Goal: Information Seeking & Learning: Check status

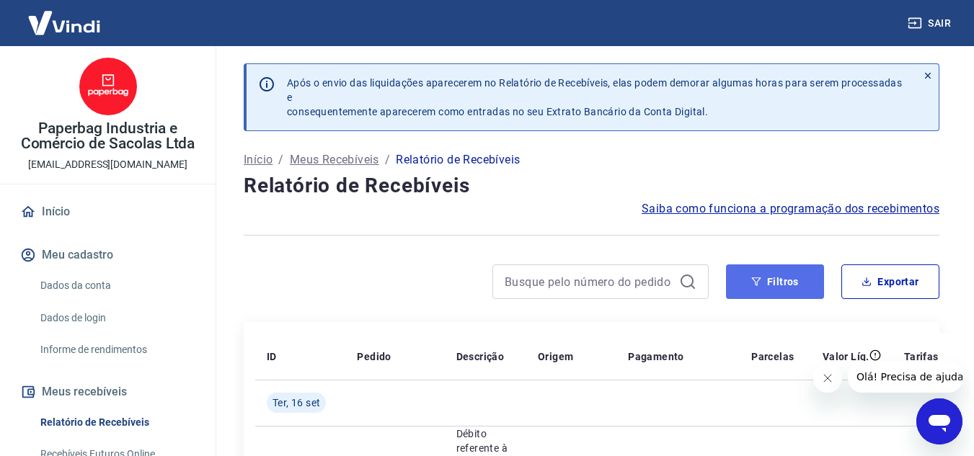
click at [790, 291] on button "Filtros" at bounding box center [775, 282] width 98 height 35
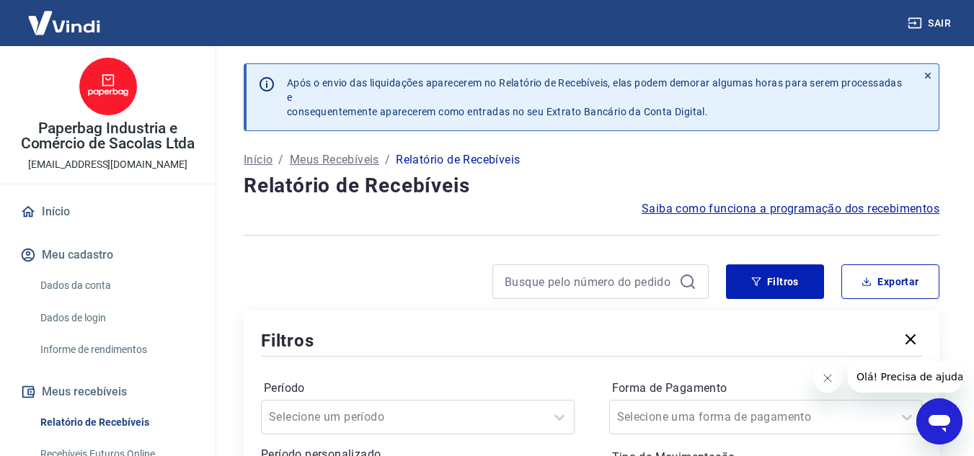
click at [905, 342] on icon "button" at bounding box center [910, 339] width 17 height 17
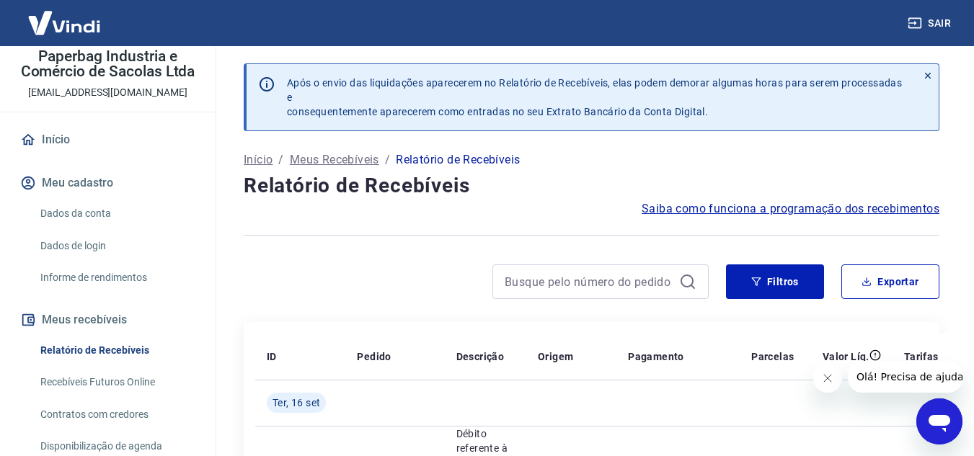
scroll to position [288, 0]
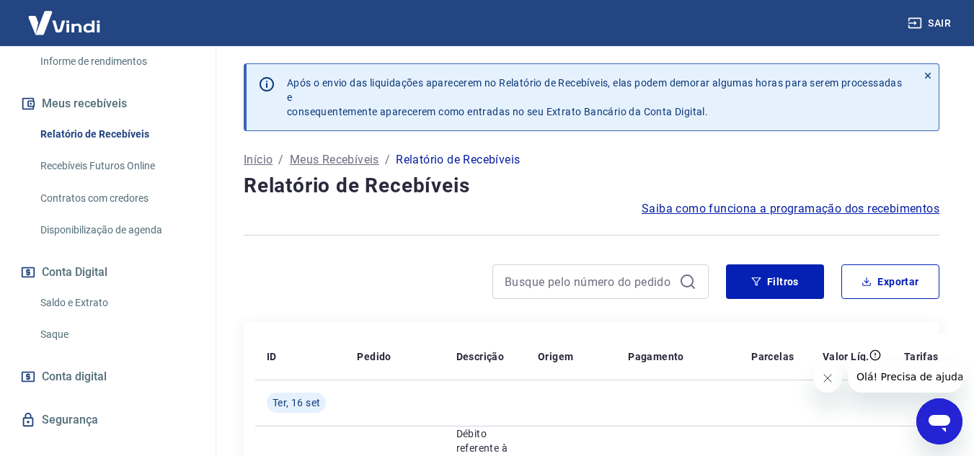
click at [67, 331] on link "Saque" at bounding box center [117, 335] width 164 height 30
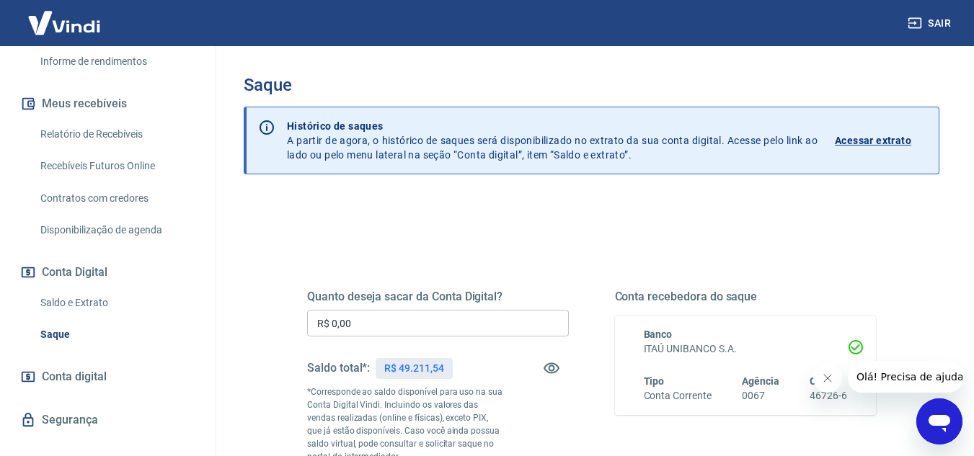
click at [824, 386] on button "Fechar mensagem da empresa" at bounding box center [827, 378] width 29 height 29
click at [80, 308] on link "Saldo e Extrato" at bounding box center [117, 303] width 164 height 30
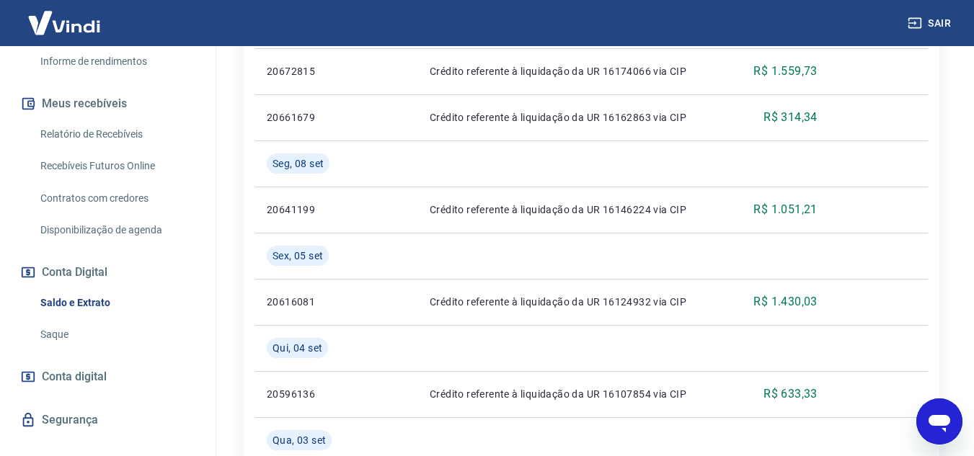
scroll to position [1561, 0]
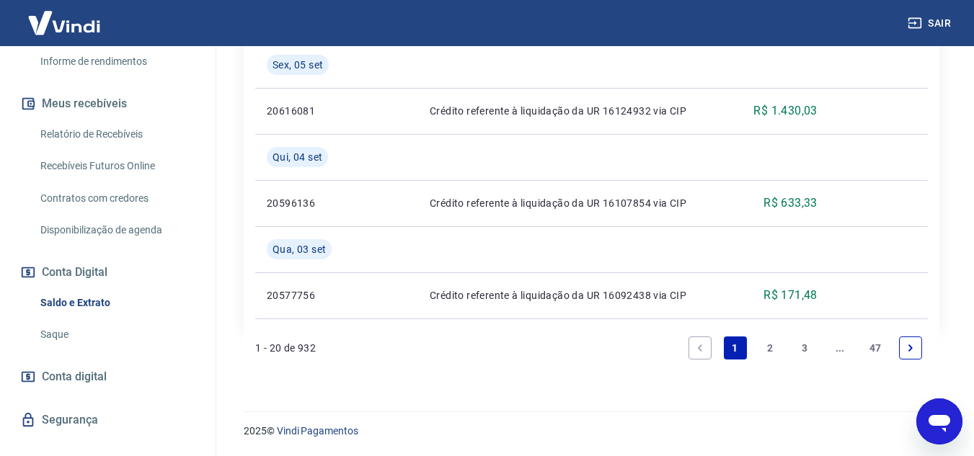
click at [775, 348] on link "2" at bounding box center [770, 348] width 23 height 23
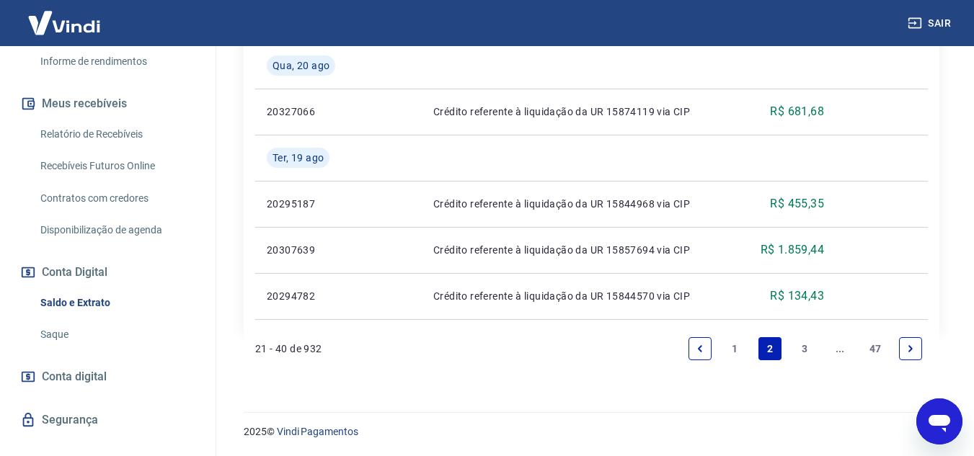
scroll to position [1515, 0]
click at [806, 350] on link "3" at bounding box center [805, 348] width 23 height 23
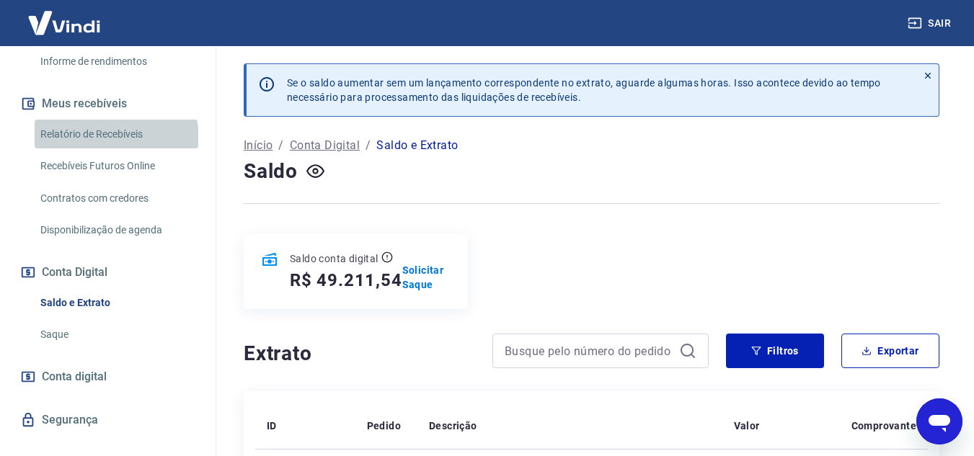
click at [115, 138] on link "Relatório de Recebíveis" at bounding box center [117, 135] width 164 height 30
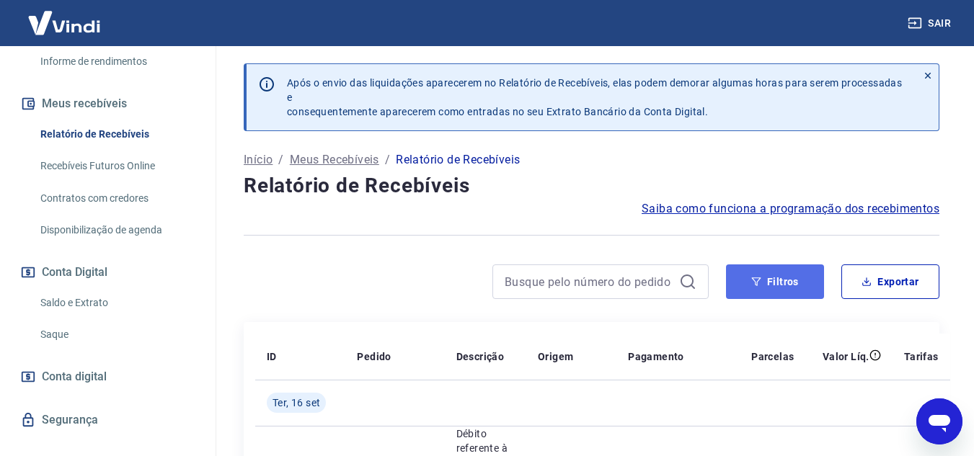
click at [775, 293] on button "Filtros" at bounding box center [775, 282] width 98 height 35
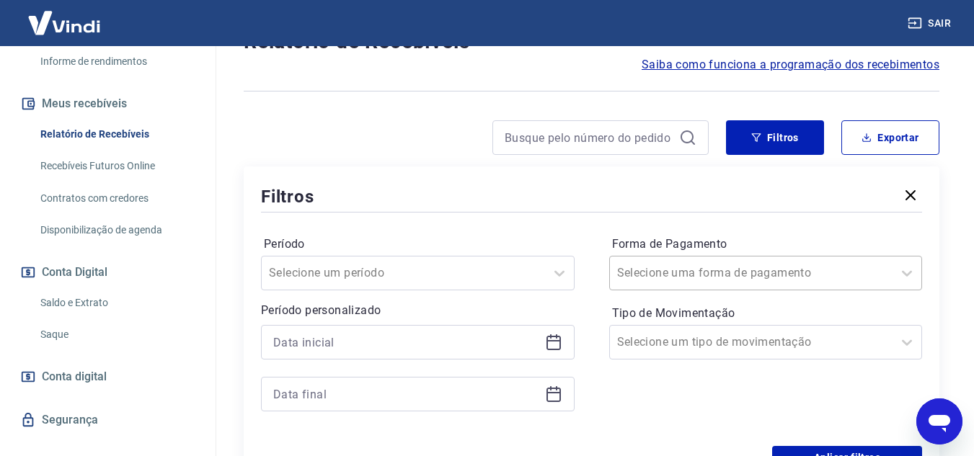
click at [765, 274] on div "Selecione uma forma de pagamento" at bounding box center [766, 273] width 314 height 35
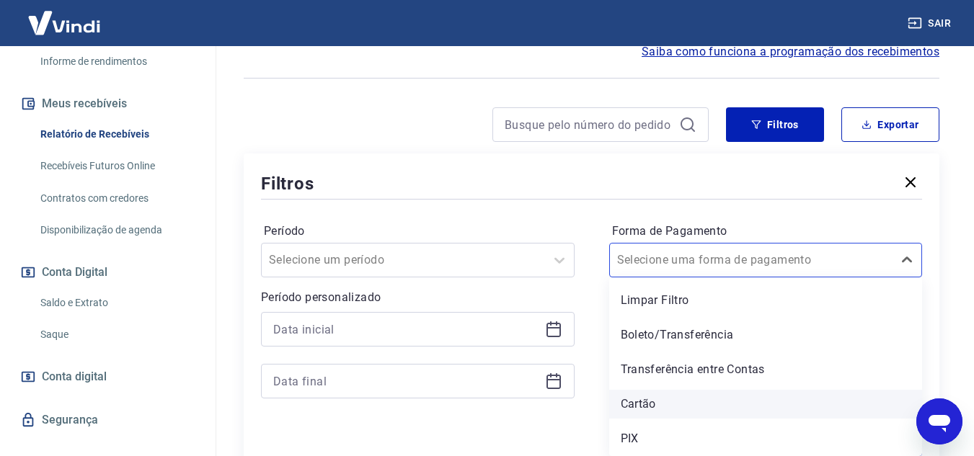
click at [648, 401] on div "Cartão" at bounding box center [766, 404] width 314 height 29
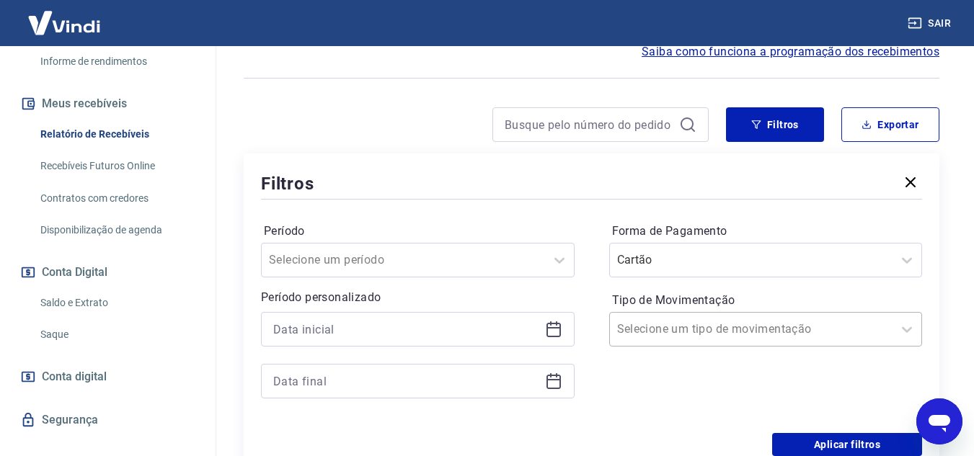
click at [738, 343] on div "Selecione um tipo de movimentação" at bounding box center [766, 329] width 314 height 35
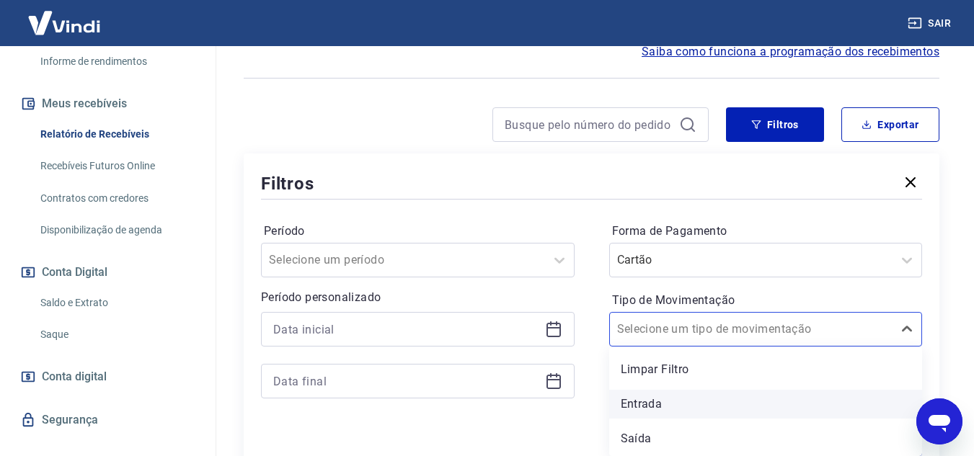
click at [665, 409] on div "Entrada" at bounding box center [766, 404] width 314 height 29
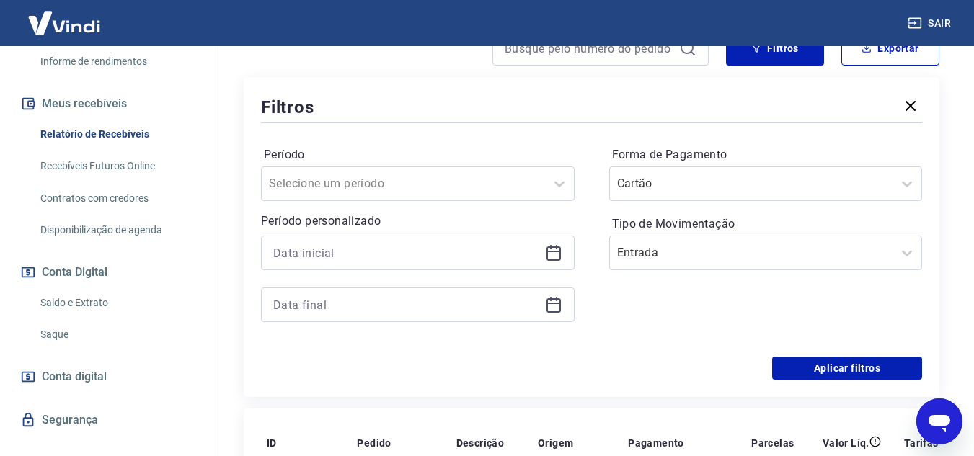
scroll to position [229, 0]
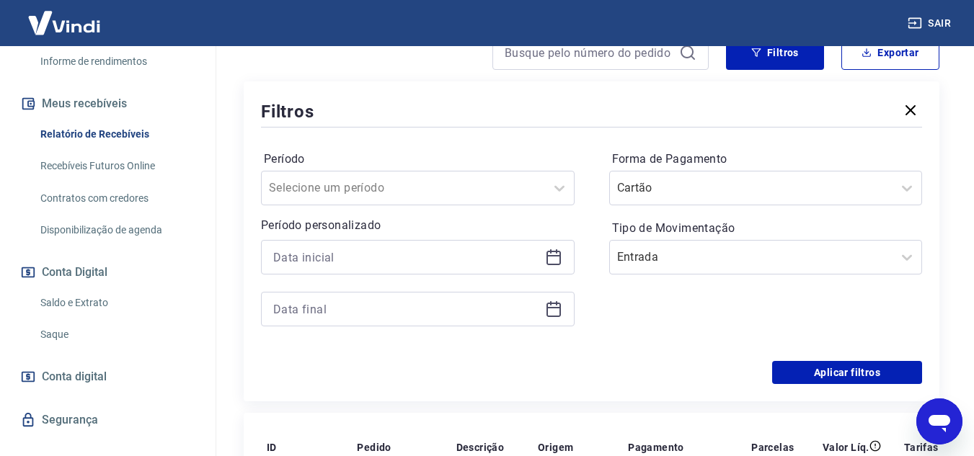
click at [557, 257] on icon at bounding box center [554, 255] width 14 height 1
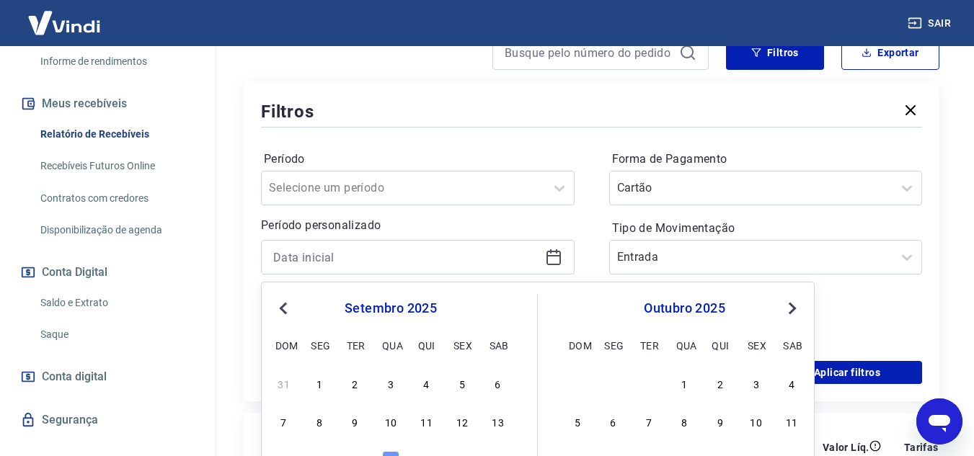
click at [279, 306] on button "Previous Month" at bounding box center [283, 308] width 17 height 17
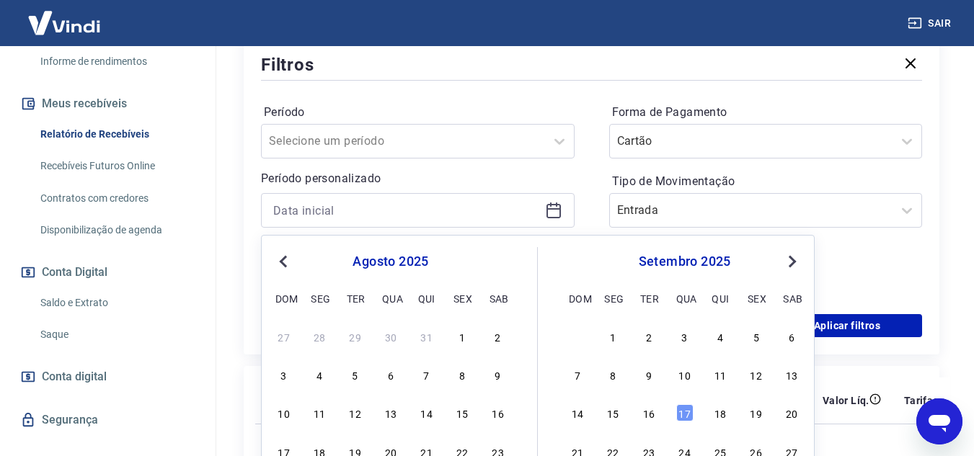
scroll to position [374, 0]
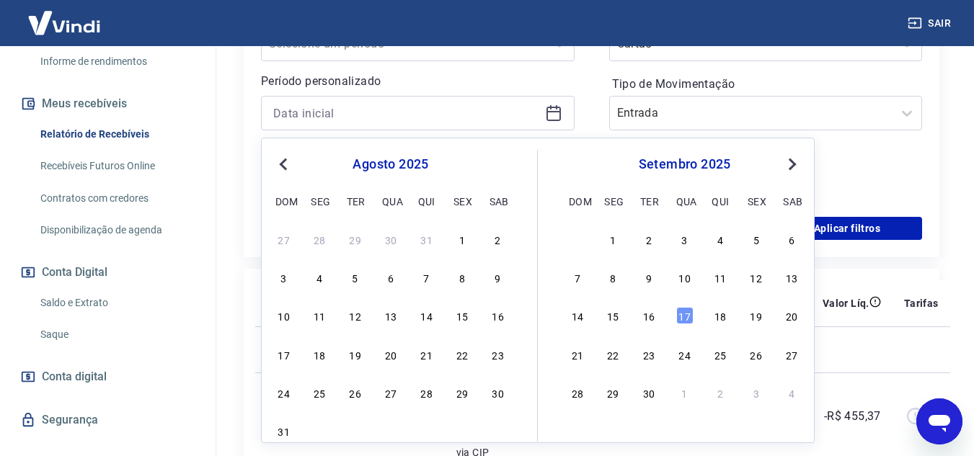
click at [285, 167] on span "Previous Month" at bounding box center [285, 164] width 0 height 17
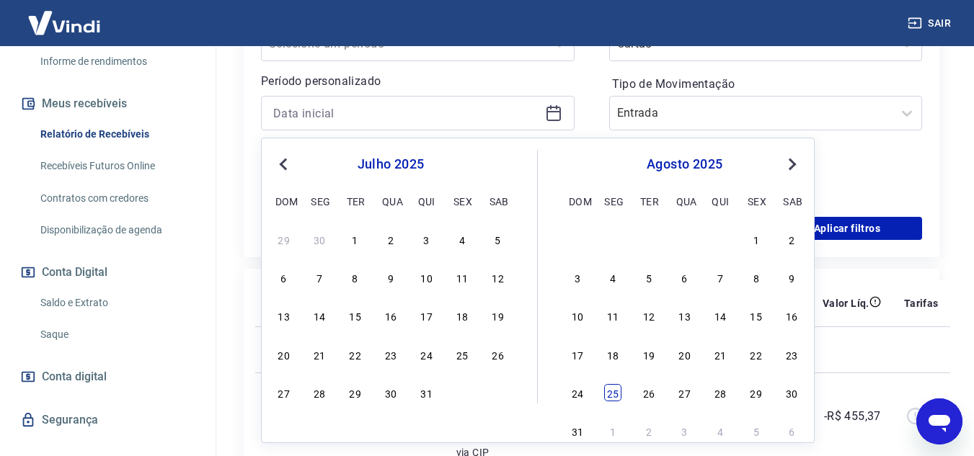
click at [610, 395] on div "25" at bounding box center [612, 392] width 17 height 17
type input "25/08/2025"
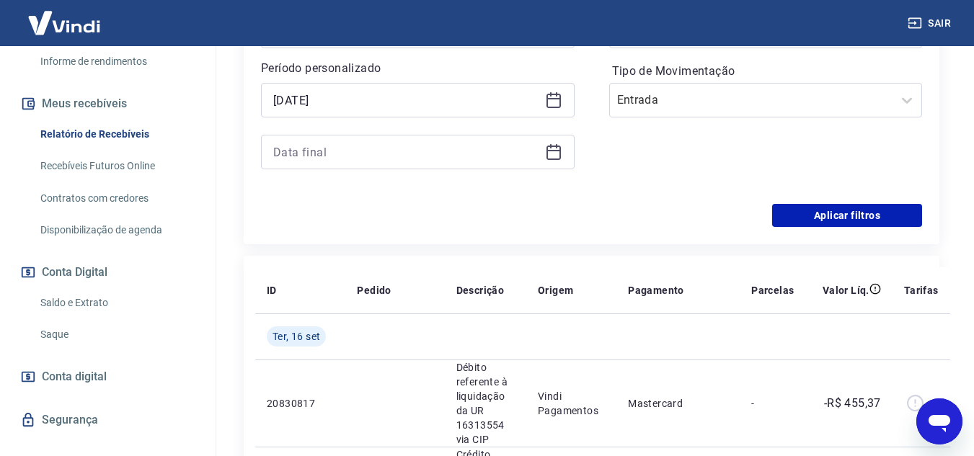
scroll to position [229, 0]
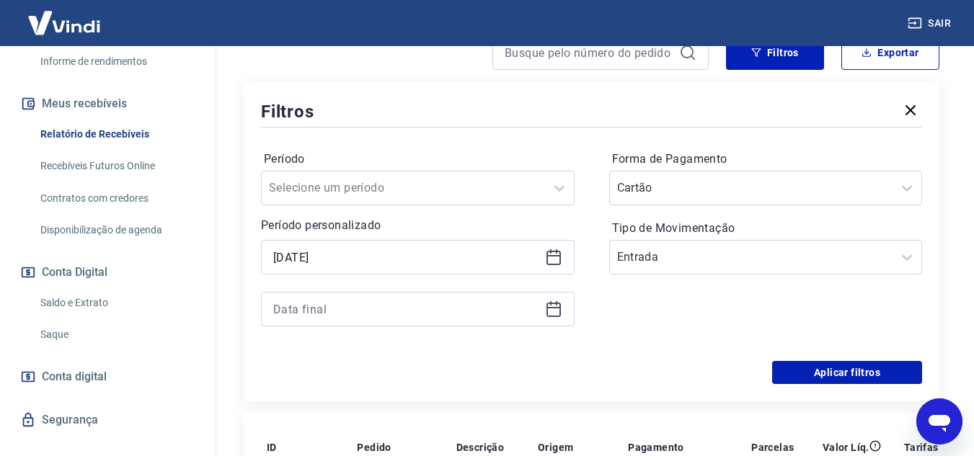
click at [557, 312] on icon at bounding box center [553, 309] width 17 height 17
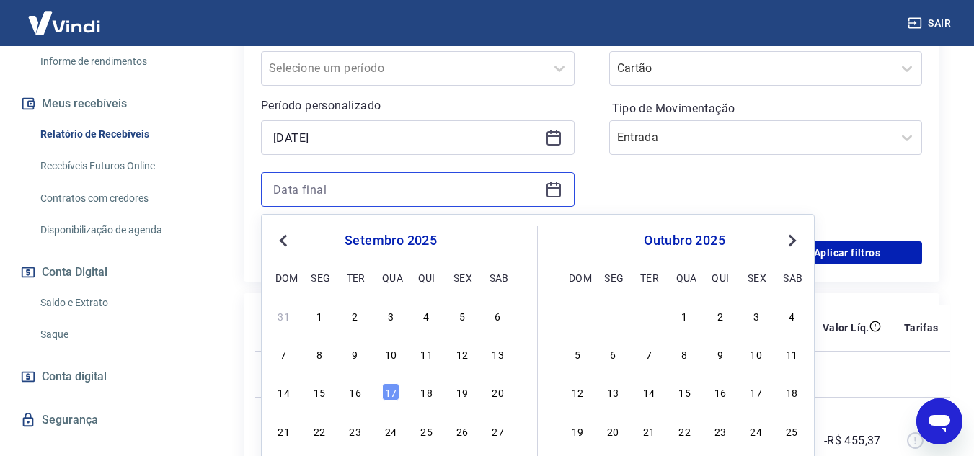
scroll to position [374, 0]
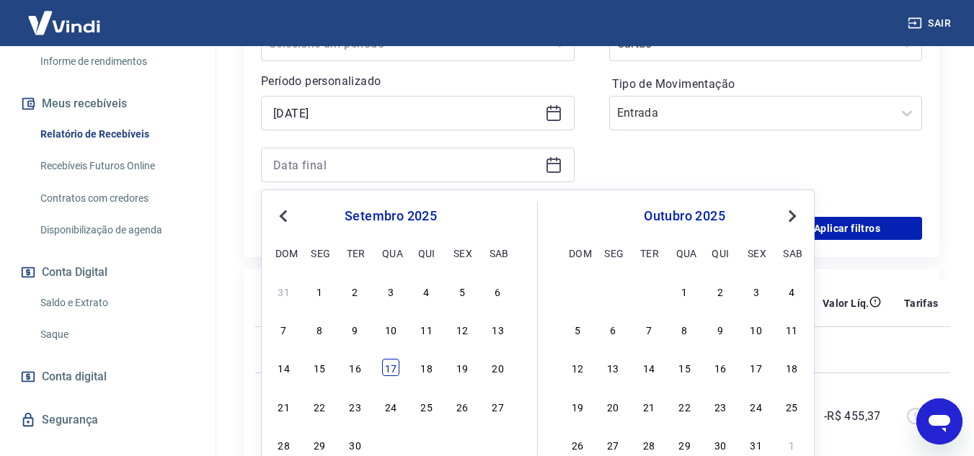
click at [389, 372] on div "17" at bounding box center [390, 367] width 17 height 17
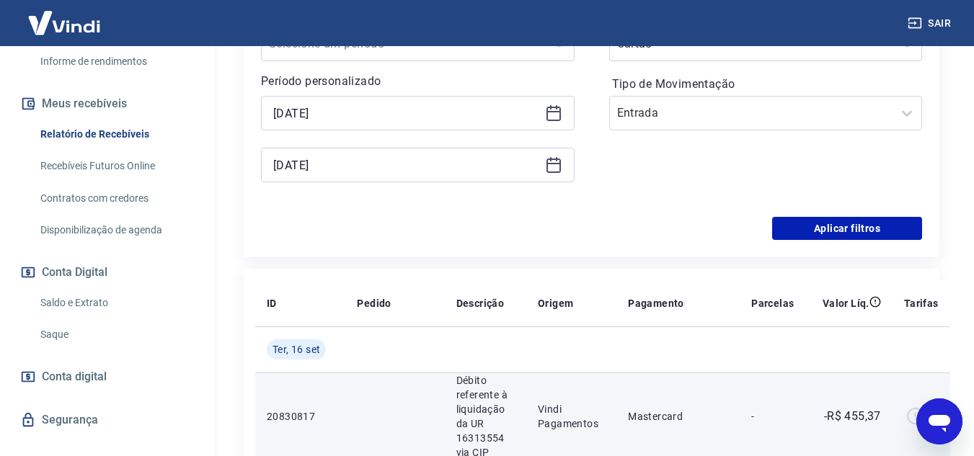
type input "17/09/2025"
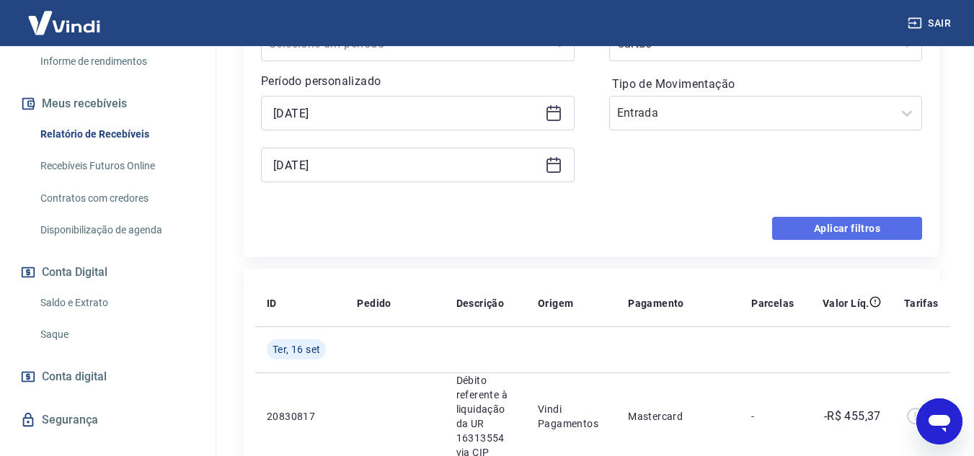
click at [837, 229] on button "Aplicar filtros" at bounding box center [847, 228] width 150 height 23
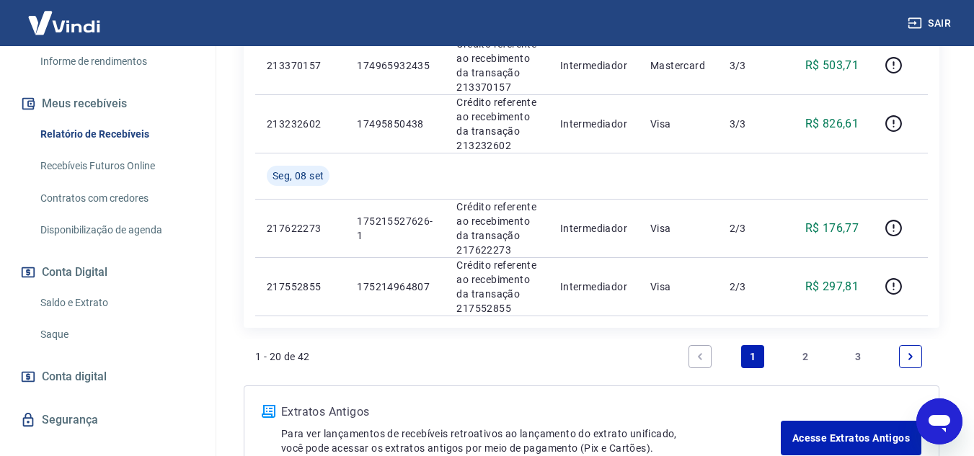
scroll to position [1698, 0]
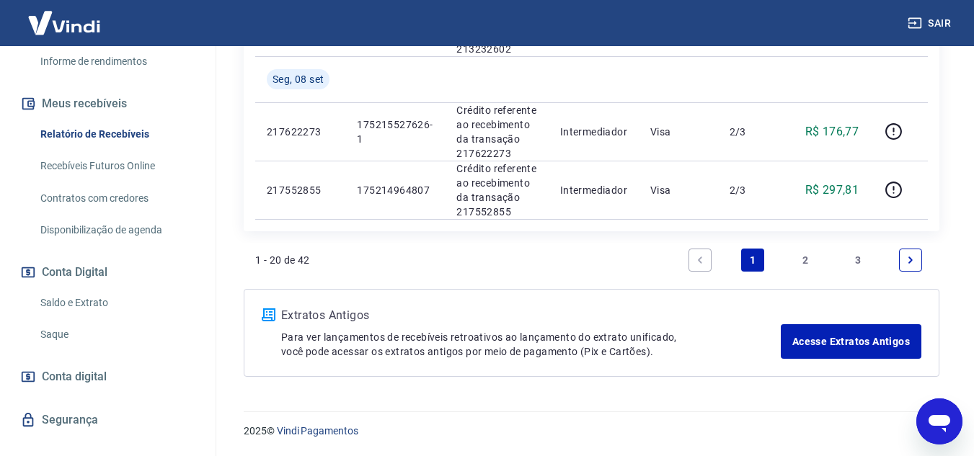
click at [861, 262] on link "3" at bounding box center [858, 260] width 23 height 23
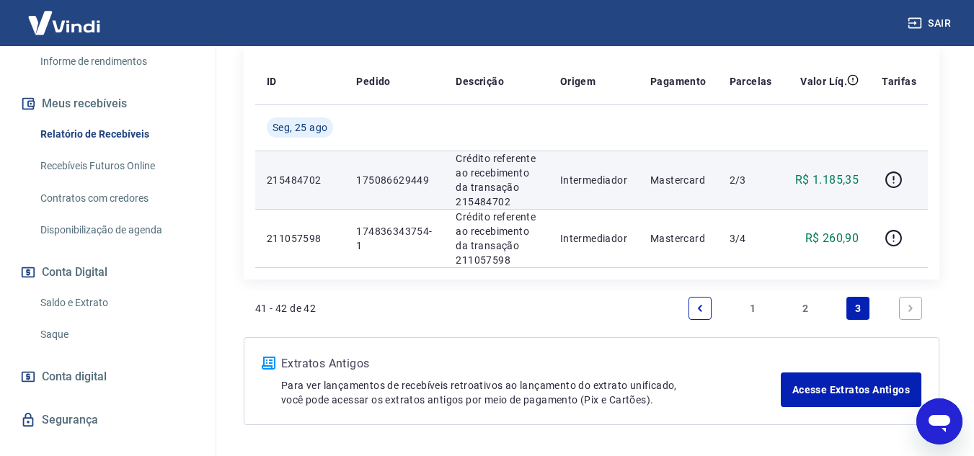
scroll to position [324, 0]
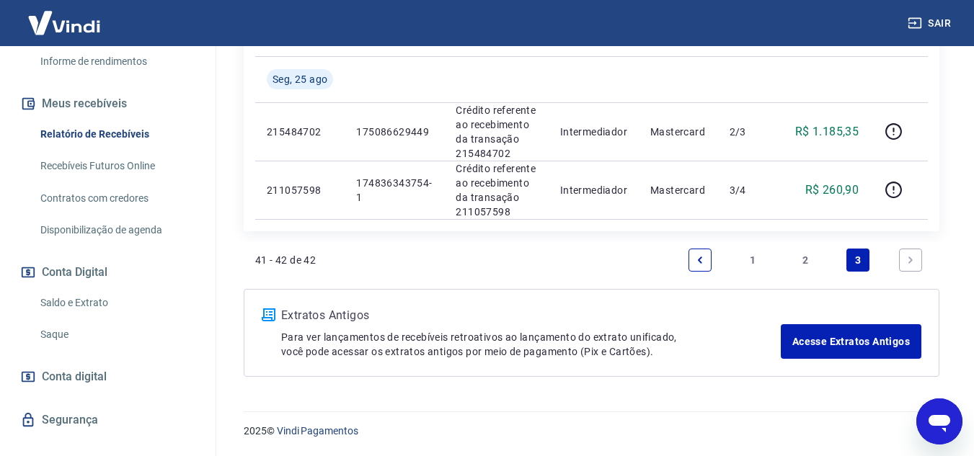
drag, startPoint x: 702, startPoint y: 257, endPoint x: 670, endPoint y: 301, distance: 54.8
click at [702, 257] on icon "Previous page" at bounding box center [700, 260] width 4 height 6
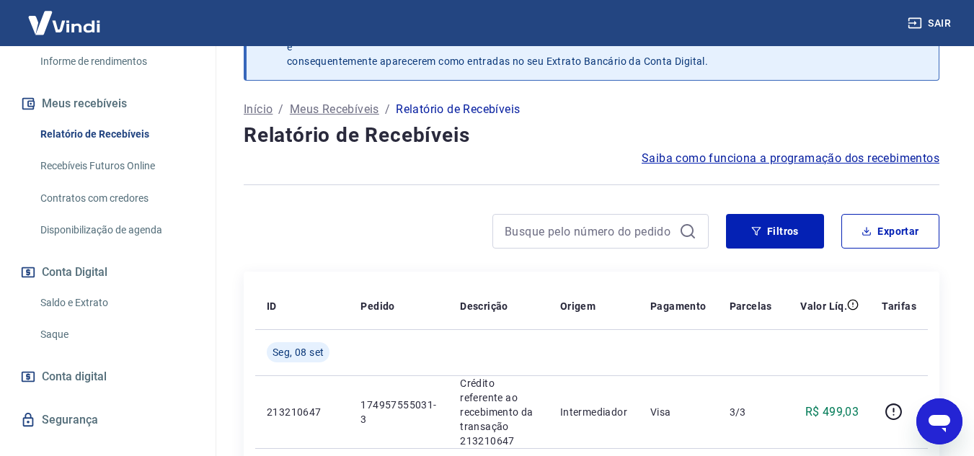
scroll to position [1837, 0]
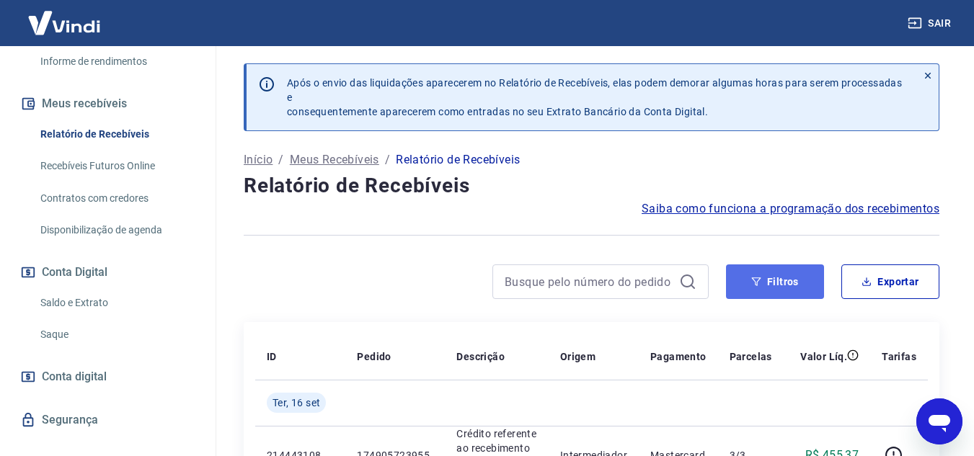
click at [772, 277] on button "Filtros" at bounding box center [775, 282] width 98 height 35
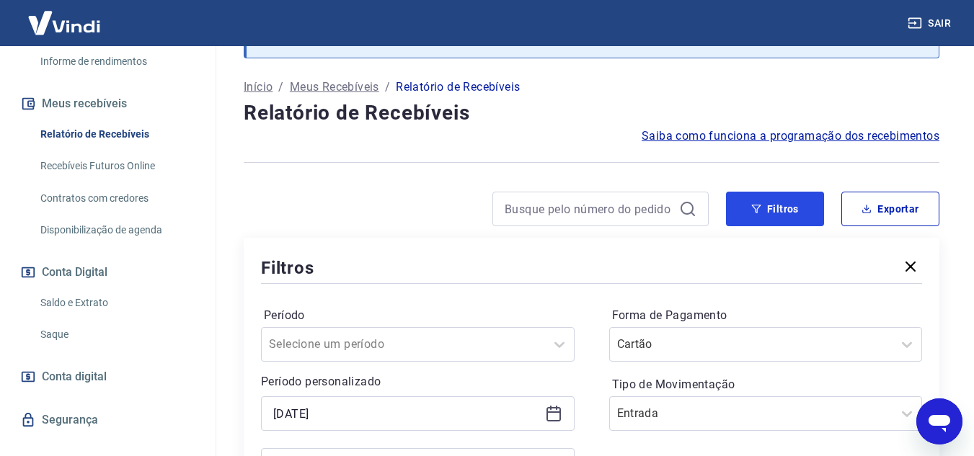
scroll to position [216, 0]
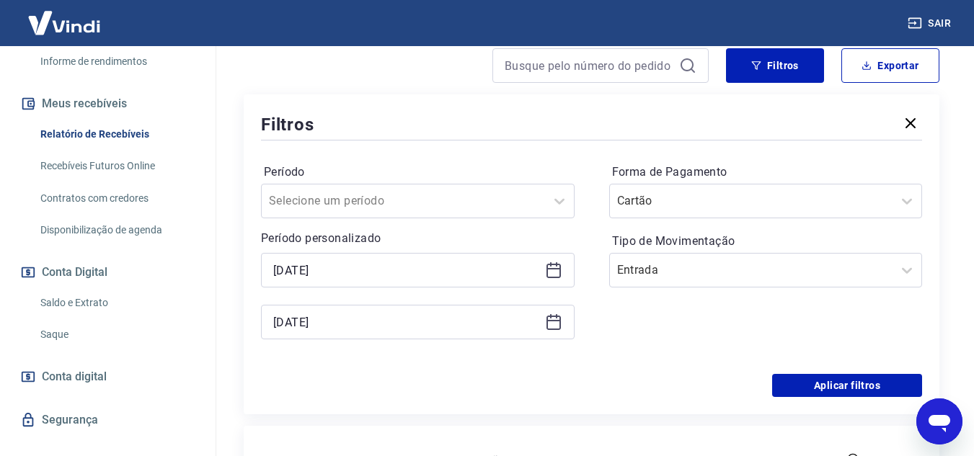
click at [557, 277] on icon at bounding box center [554, 271] width 14 height 14
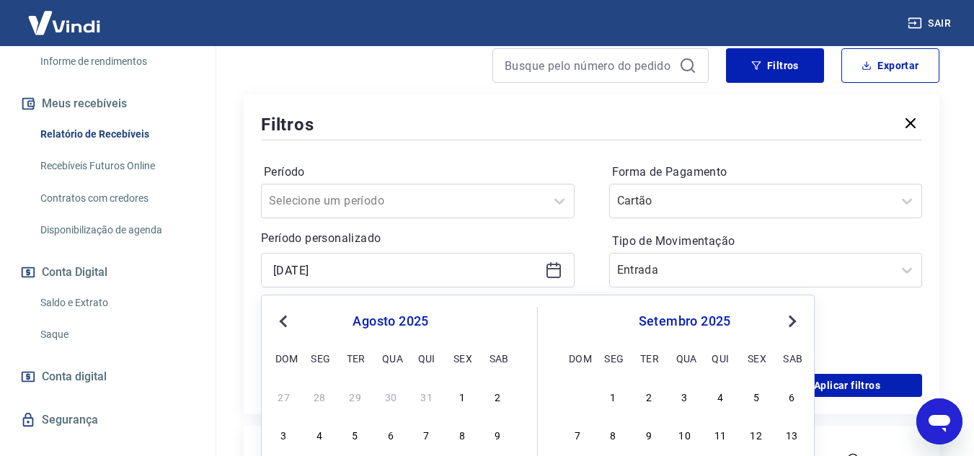
click at [286, 328] on button "Previous Month" at bounding box center [283, 321] width 17 height 17
click at [791, 327] on span "Next Month" at bounding box center [791, 321] width 0 height 17
click at [285, 327] on span "Previous Month" at bounding box center [285, 321] width 0 height 17
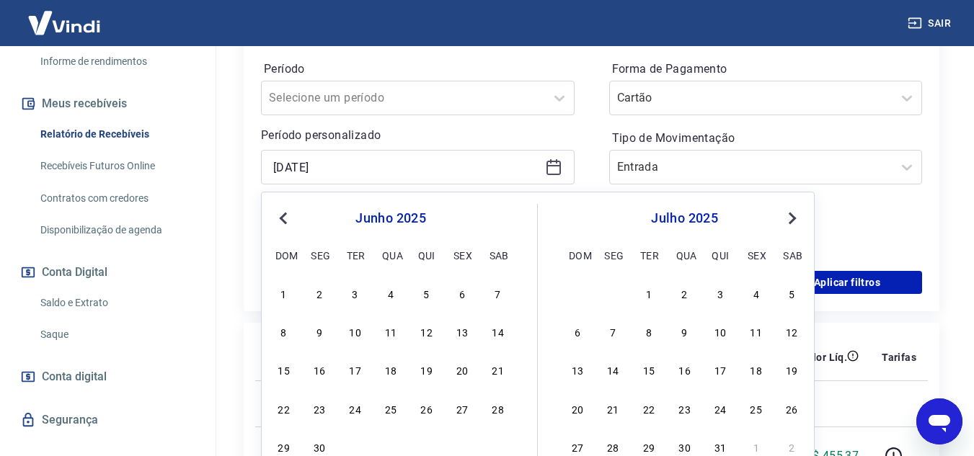
scroll to position [433, 0]
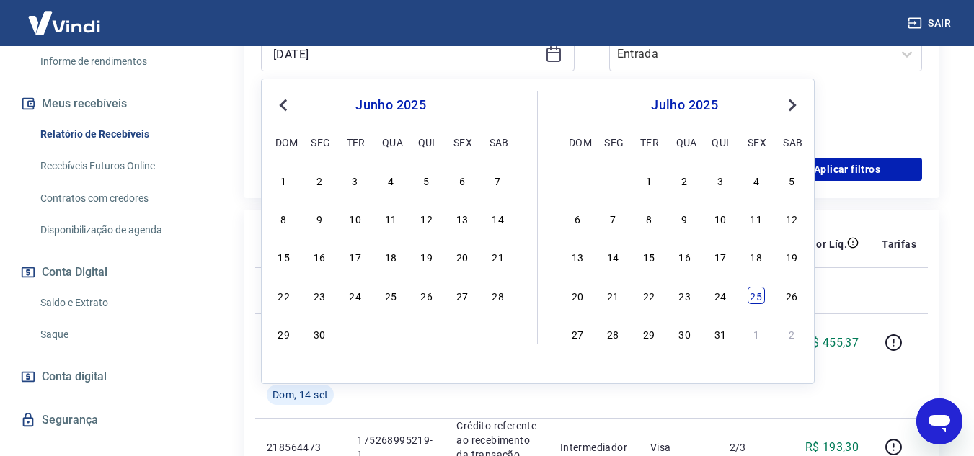
click at [748, 299] on div "25" at bounding box center [756, 295] width 17 height 17
type input "25/07/2025"
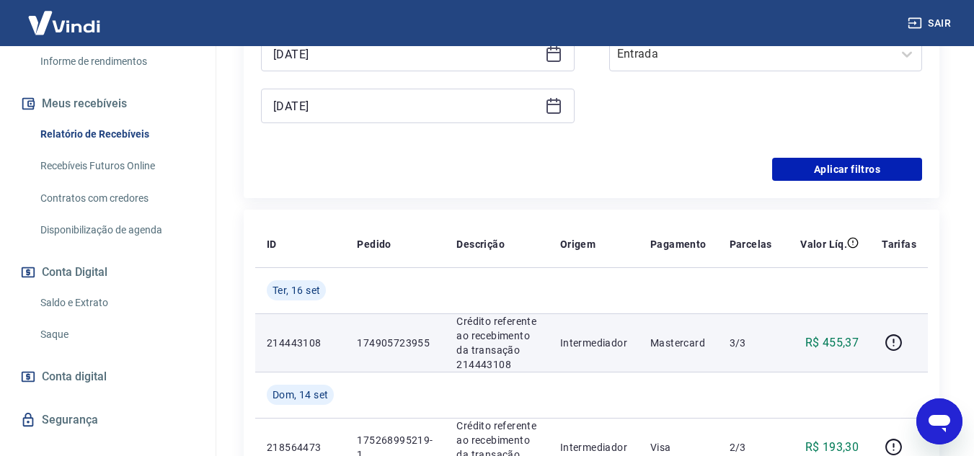
scroll to position [288, 0]
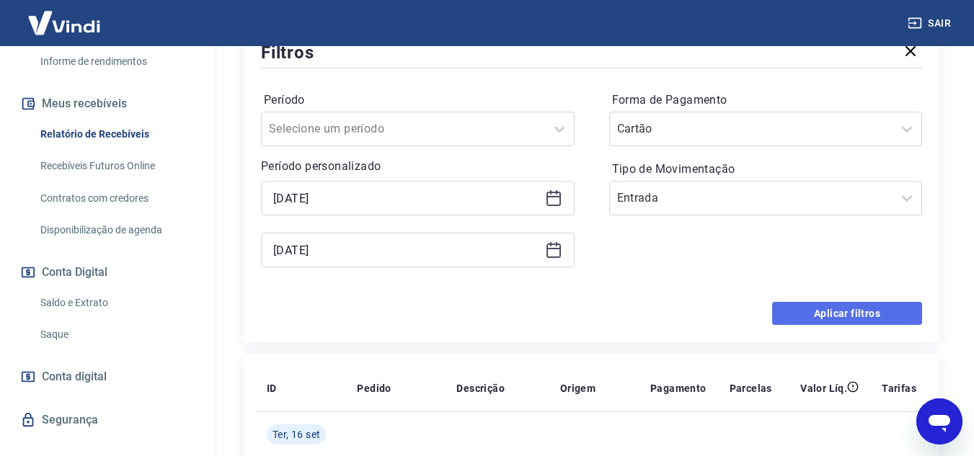
click at [852, 310] on button "Aplicar filtros" at bounding box center [847, 313] width 150 height 23
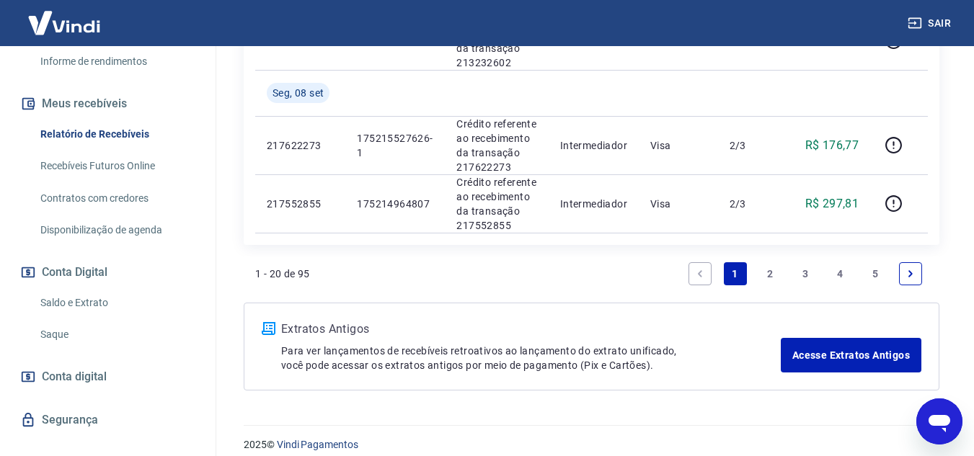
scroll to position [1698, 0]
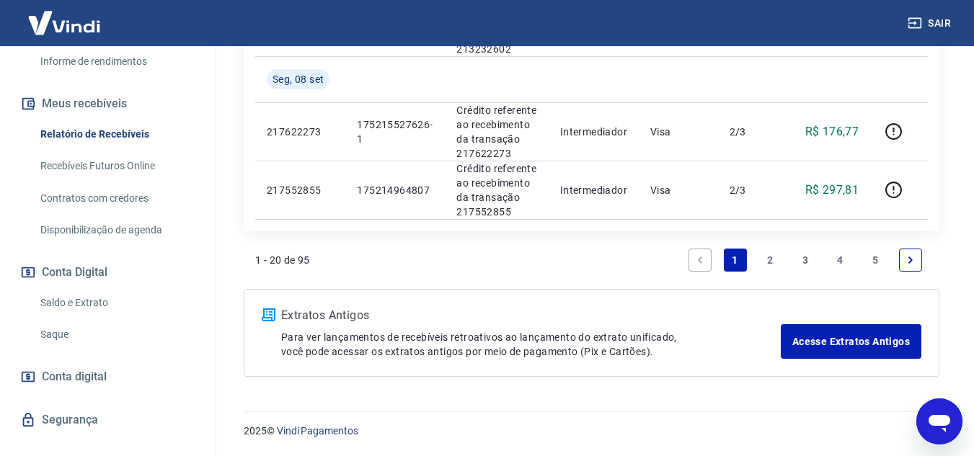
click at [880, 264] on link "5" at bounding box center [875, 260] width 23 height 23
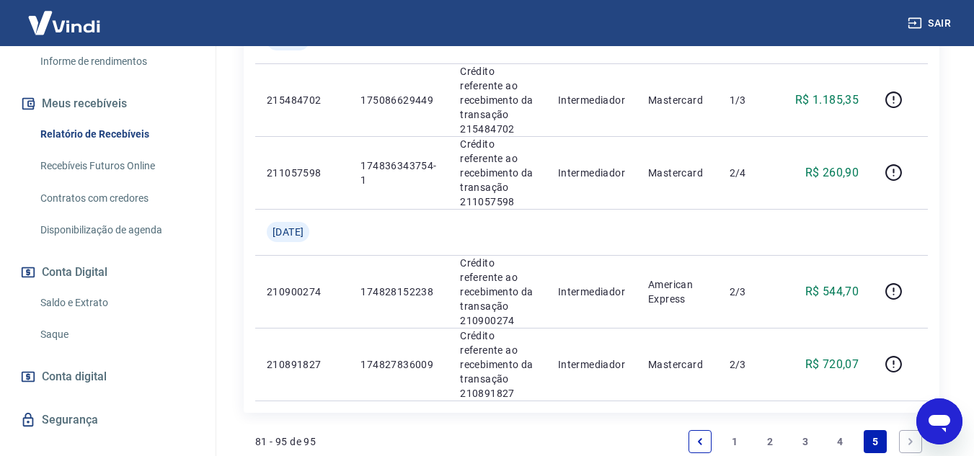
scroll to position [1406, 0]
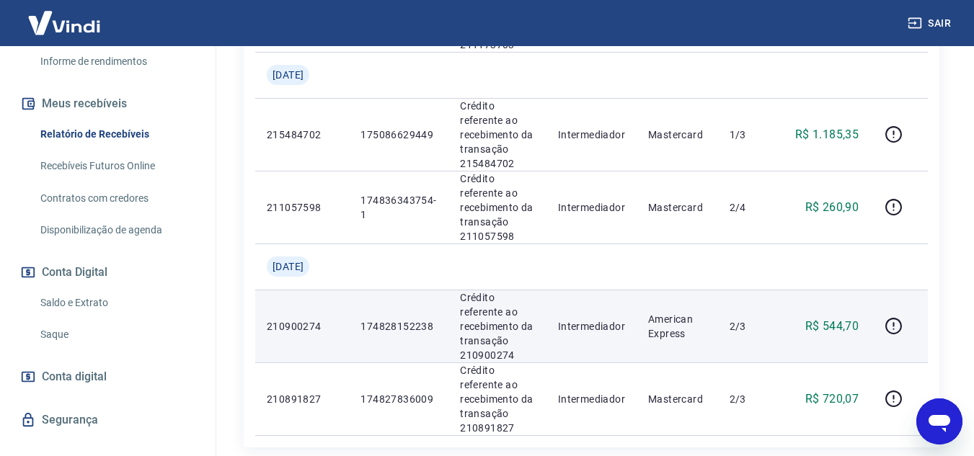
drag, startPoint x: 642, startPoint y: 432, endPoint x: 519, endPoint y: 293, distance: 185.5
click at [519, 293] on p "Crédito referente ao recebimento da transação 210900274" at bounding box center [497, 327] width 75 height 72
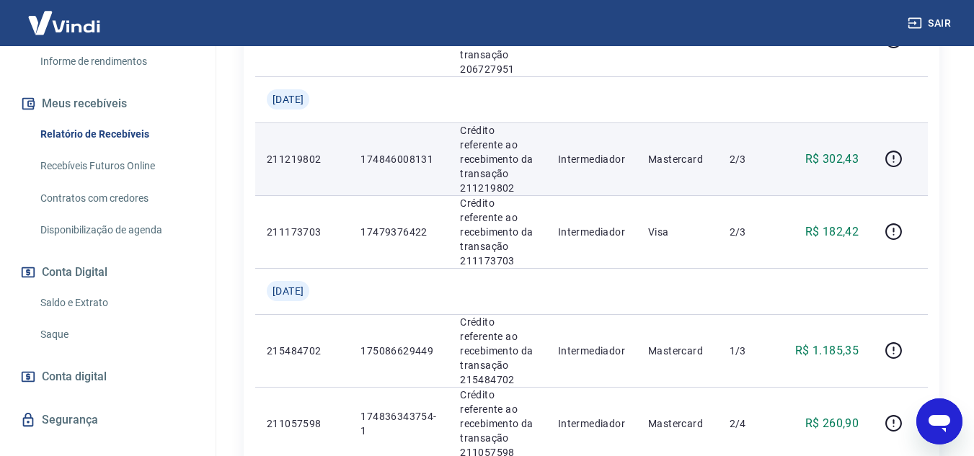
scroll to position [1262, 0]
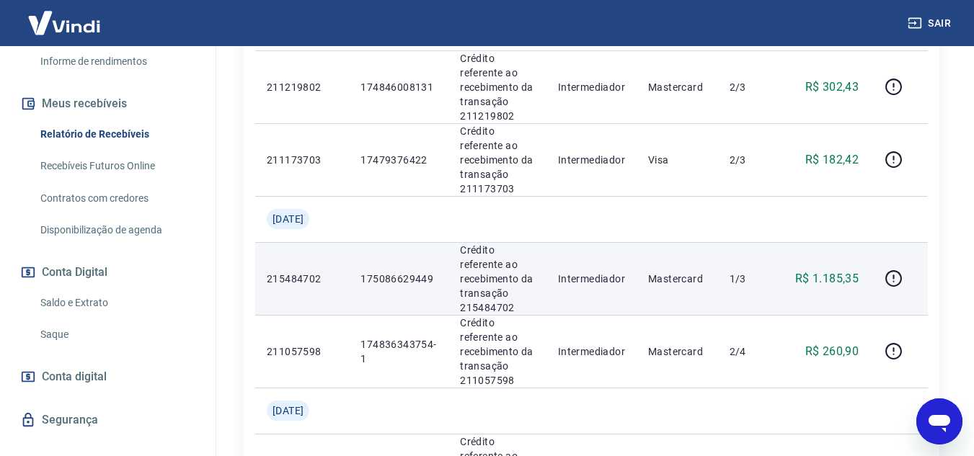
click at [382, 281] on p "175086629449" at bounding box center [399, 279] width 76 height 14
drag, startPoint x: 382, startPoint y: 281, endPoint x: 349, endPoint y: 242, distance: 50.6
click at [349, 242] on td "175086629449" at bounding box center [399, 278] width 100 height 73
click at [399, 275] on p "175086629449" at bounding box center [399, 279] width 76 height 14
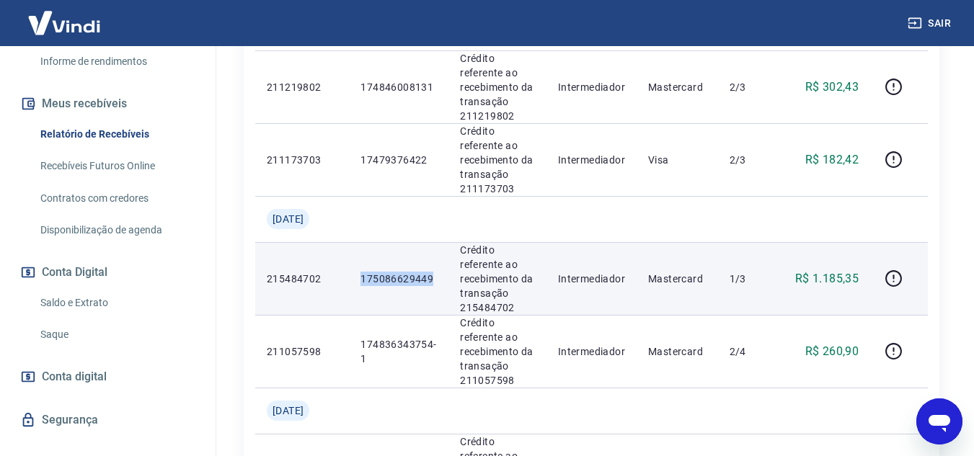
click at [399, 275] on p "175086629449" at bounding box center [399, 279] width 76 height 14
copy p "175086629449"
click at [718, 247] on td "Mastercard" at bounding box center [677, 278] width 81 height 73
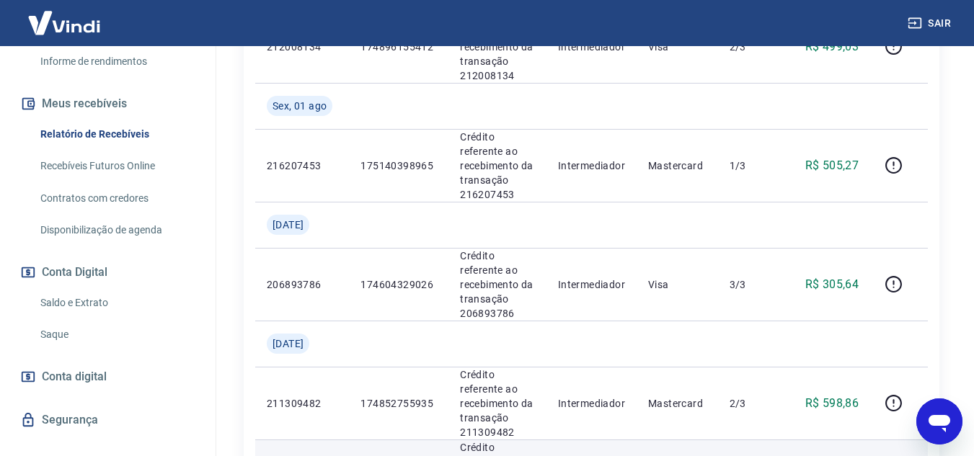
scroll to position [642, 0]
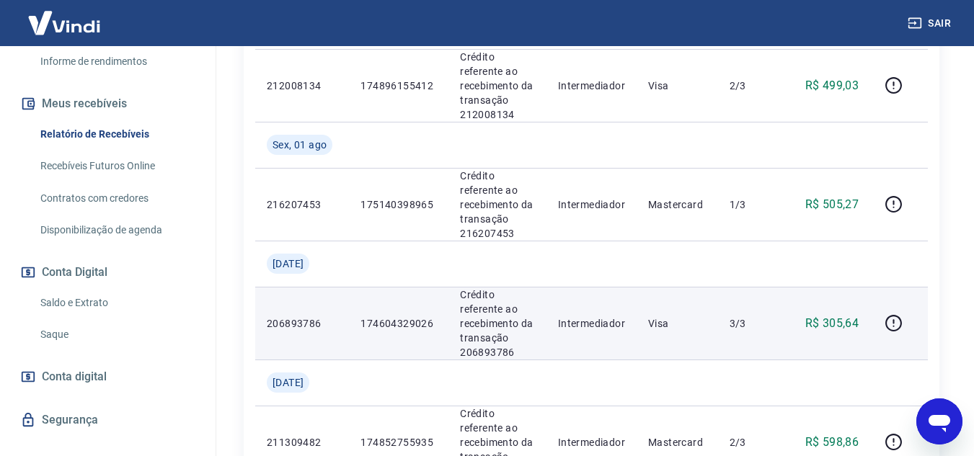
click at [402, 323] on p "174604329026" at bounding box center [399, 324] width 76 height 14
copy p "174604329026"
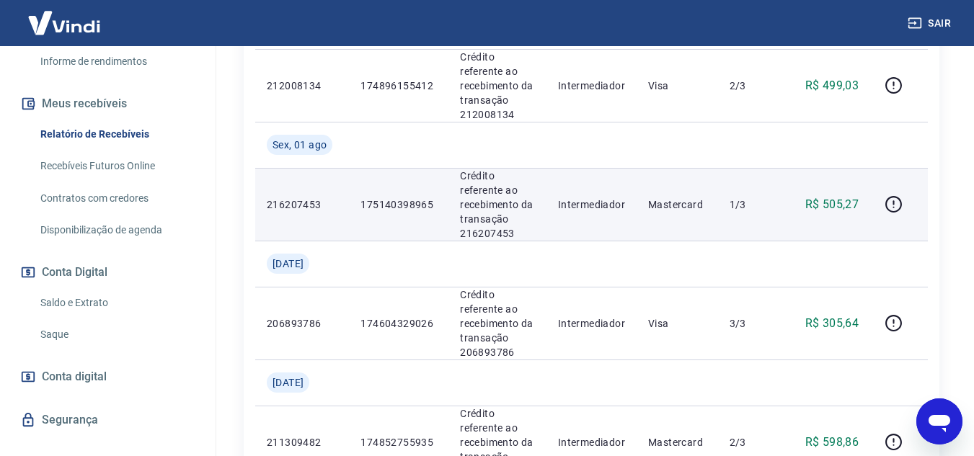
click at [389, 206] on p "175140398965" at bounding box center [399, 205] width 76 height 14
copy p "175140398965"
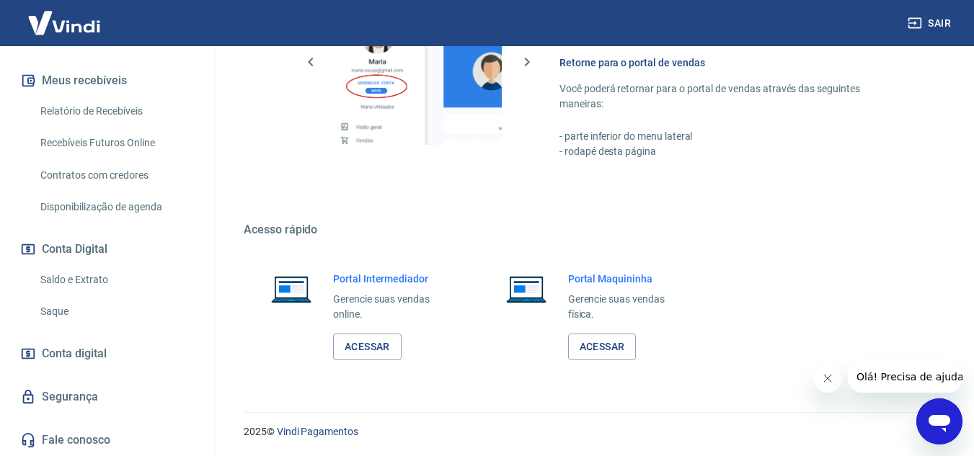
scroll to position [727, 0]
click at [361, 355] on link "Acessar" at bounding box center [367, 346] width 69 height 27
